Goal: Complete application form

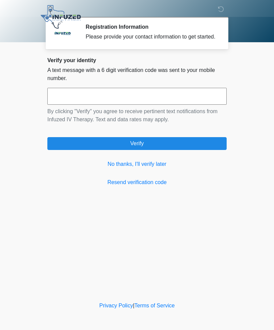
click at [147, 168] on link "No thanks, I'll verify later" at bounding box center [136, 164] width 179 height 8
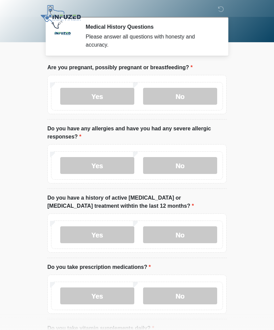
click at [182, 97] on label "No" at bounding box center [180, 96] width 74 height 17
click at [183, 166] on label "No" at bounding box center [180, 165] width 74 height 17
click at [188, 232] on label "No" at bounding box center [180, 234] width 74 height 17
click at [95, 293] on label "Yes" at bounding box center [97, 295] width 74 height 17
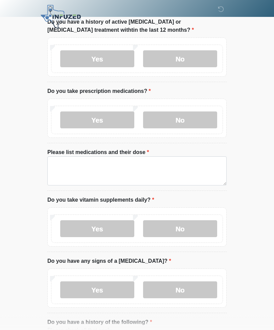
scroll to position [180, 0]
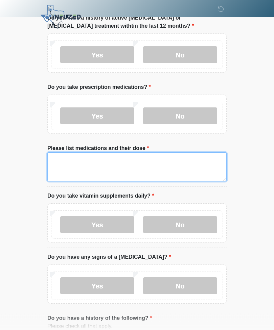
click at [61, 168] on textarea "Please list medications and their dose" at bounding box center [136, 167] width 179 height 29
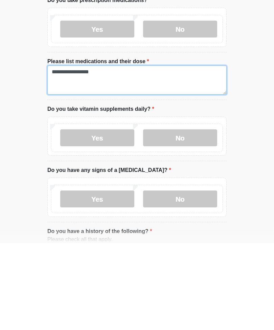
type textarea "**********"
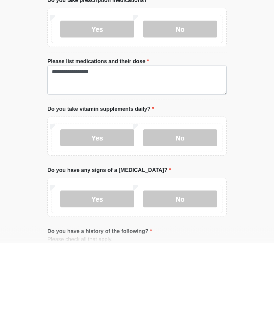
click at [187, 216] on label "No" at bounding box center [180, 224] width 74 height 17
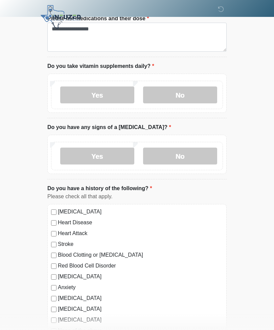
scroll to position [312, 0]
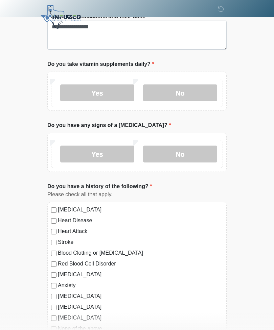
click at [190, 154] on label "No" at bounding box center [180, 154] width 74 height 17
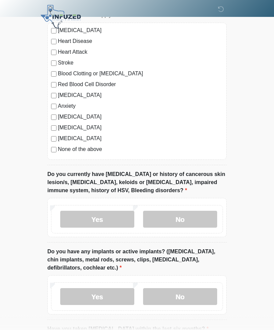
scroll to position [492, 0]
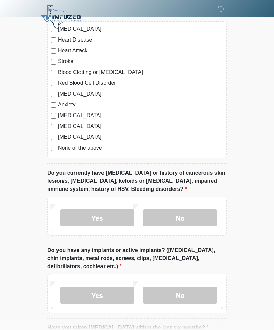
click at [197, 217] on label "No" at bounding box center [180, 217] width 74 height 17
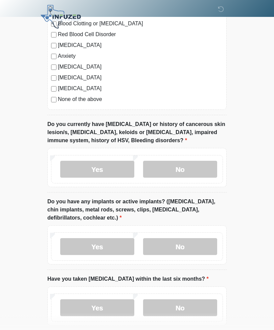
scroll to position [545, 0]
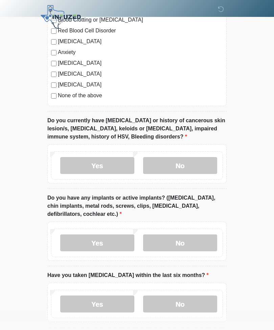
click at [195, 244] on label "No" at bounding box center [180, 242] width 74 height 17
click at [108, 245] on label "Yes" at bounding box center [97, 242] width 74 height 17
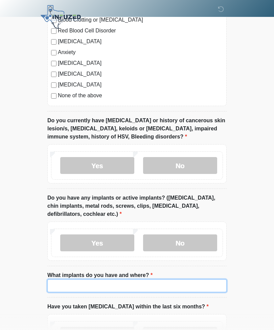
click at [86, 285] on input "What implants do you have and where?" at bounding box center [136, 285] width 179 height 13
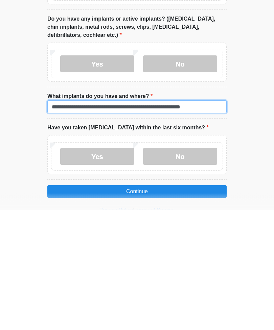
type input "**********"
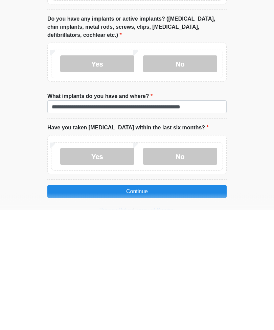
click at [190, 268] on label "No" at bounding box center [180, 276] width 74 height 17
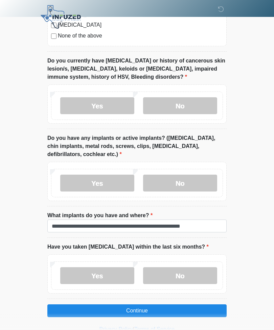
click at [145, 309] on button "Continue" at bounding box center [136, 310] width 179 height 13
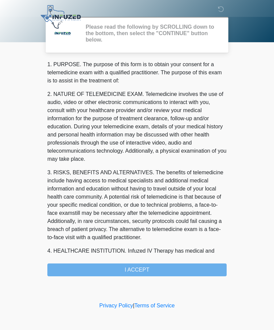
scroll to position [0, 0]
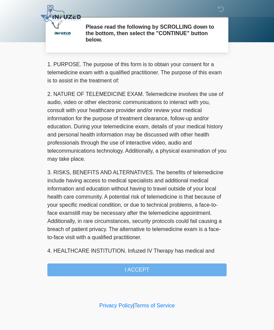
click at [158, 266] on div "1. PURPOSE. The purpose of this form is to obtain your consent for a telemedici…" at bounding box center [136, 168] width 179 height 216
click at [144, 270] on div "1. PURPOSE. The purpose of this form is to obtain your consent for a telemedici…" at bounding box center [136, 168] width 179 height 216
click at [134, 270] on div "1. PURPOSE. The purpose of this form is to obtain your consent for a telemedici…" at bounding box center [136, 168] width 179 height 216
click at [129, 271] on div "1. PURPOSE. The purpose of this form is to obtain your consent for a telemedici…" at bounding box center [136, 168] width 179 height 216
click at [191, 40] on h2 "Please read the following by SCROLLING down to the bottom, then select the "CON…" at bounding box center [150, 34] width 131 height 20
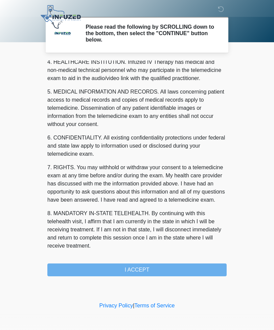
scroll to position [197, 0]
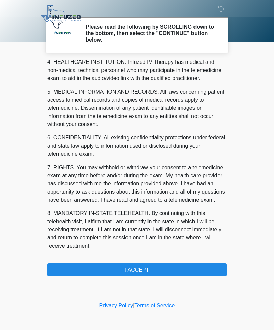
click at [196, 35] on h2 "Please read the following by SCROLLING down to the bottom, then select the "CON…" at bounding box center [150, 34] width 131 height 20
click at [223, 31] on div at bounding box center [131, 17] width 203 height 34
click at [178, 42] on h2 "Please read the following by SCROLLING down to the bottom, then select the "CON…" at bounding box center [150, 34] width 131 height 20
click at [181, 30] on div at bounding box center [131, 17] width 203 height 34
click at [151, 267] on button "I ACCEPT" at bounding box center [136, 269] width 179 height 13
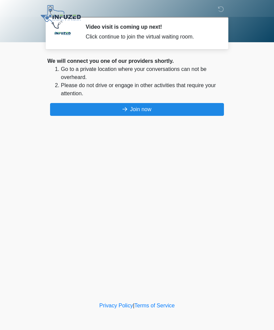
click at [161, 110] on button "Join now" at bounding box center [137, 109] width 174 height 13
